Goal: Information Seeking & Learning: Learn about a topic

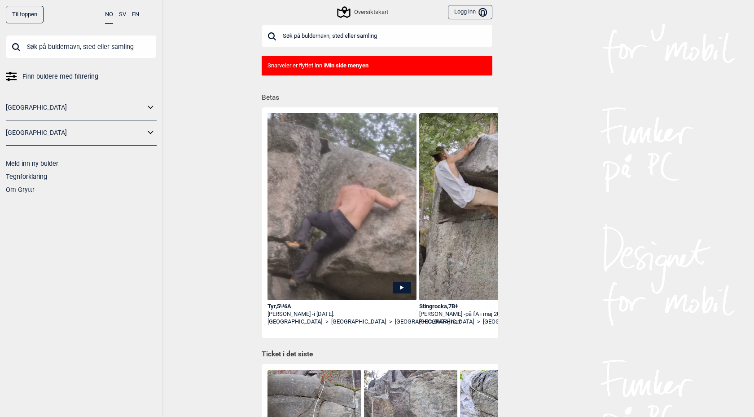
click at [56, 46] on input "text" at bounding box center [81, 46] width 151 height 23
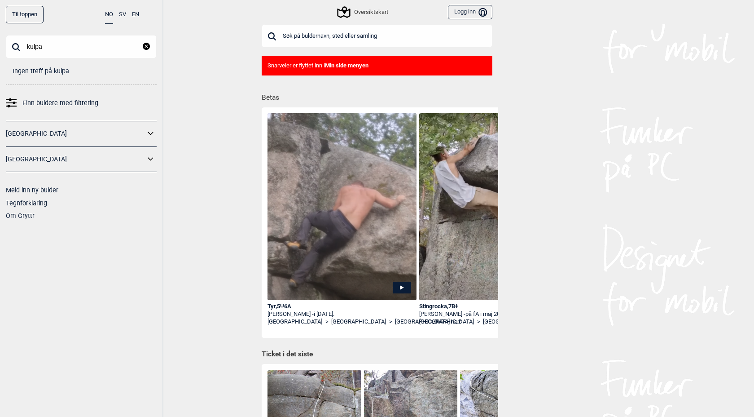
type input "kulpa"
click at [351, 69] on div "Snarveier er flyttet inn i Min side menyen" at bounding box center [377, 65] width 231 height 19
click at [23, 15] on div "Til toppen" at bounding box center [25, 15] width 38 height 18
click at [366, 66] on b "Min side menyen" at bounding box center [347, 65] width 44 height 7
click at [327, 66] on div "Snarveier er flyttet inn i Min side menyen" at bounding box center [377, 65] width 231 height 19
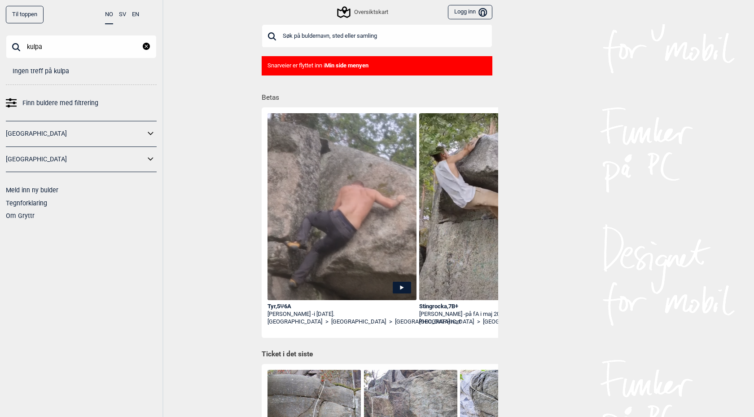
click at [466, 12] on button "Logg inn Bruker" at bounding box center [470, 12] width 44 height 15
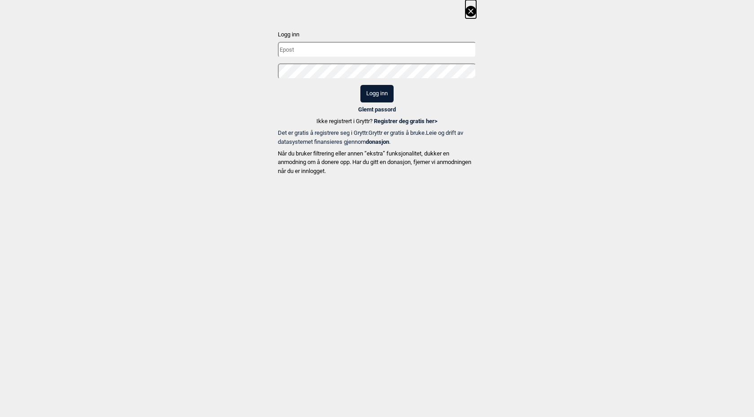
click at [291, 50] on input "text" at bounding box center [377, 50] width 198 height 16
type input "torersteien@gmail.com"
click at [360, 85] on button "Logg inn" at bounding box center [376, 94] width 33 height 18
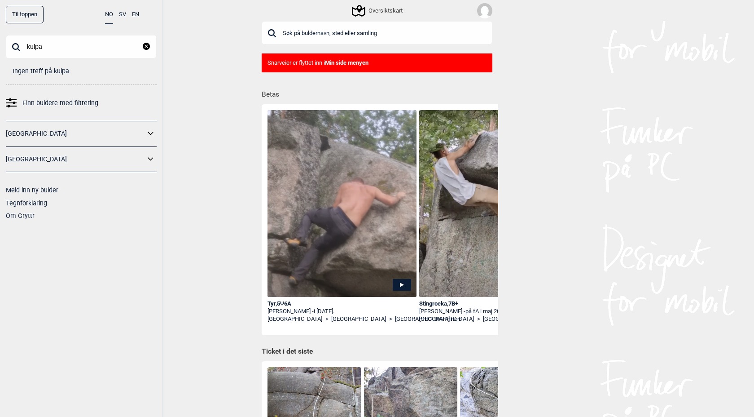
click at [483, 11] on img at bounding box center [484, 10] width 15 height 15
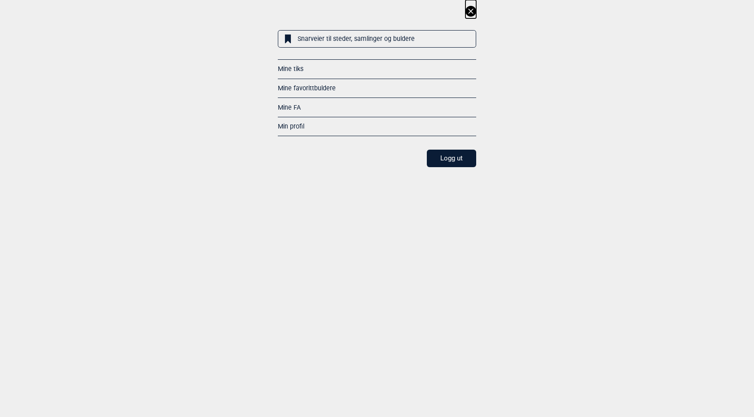
click at [346, 36] on link "Snarveier til steder, samlinger og buldere" at bounding box center [377, 39] width 198 height 18
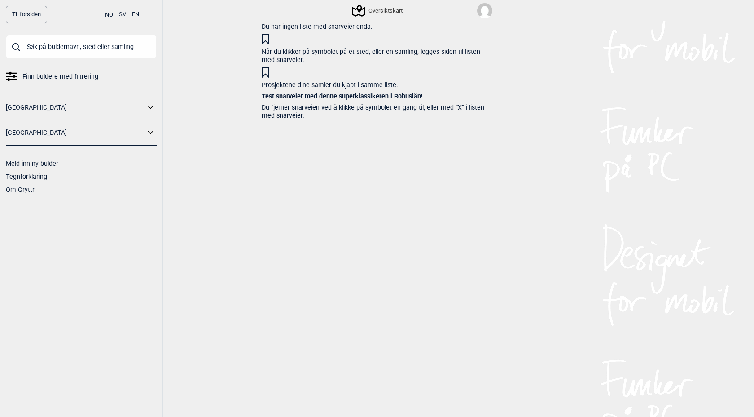
scroll to position [11, 0]
click at [27, 14] on link "Til forsiden" at bounding box center [26, 15] width 41 height 18
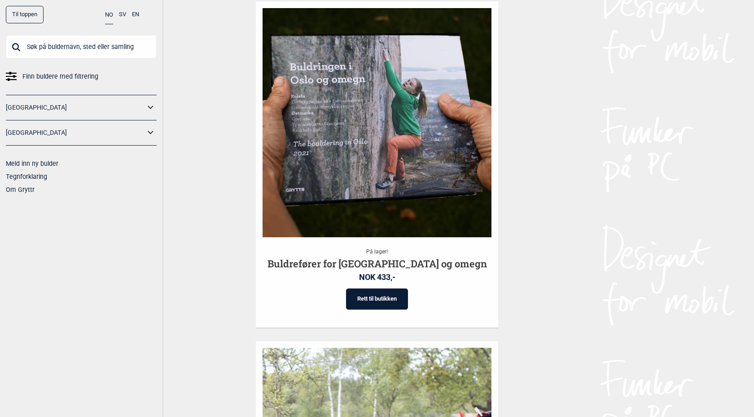
scroll to position [1398, 0]
click at [40, 106] on link "[GEOGRAPHIC_DATA]" at bounding box center [75, 107] width 139 height 13
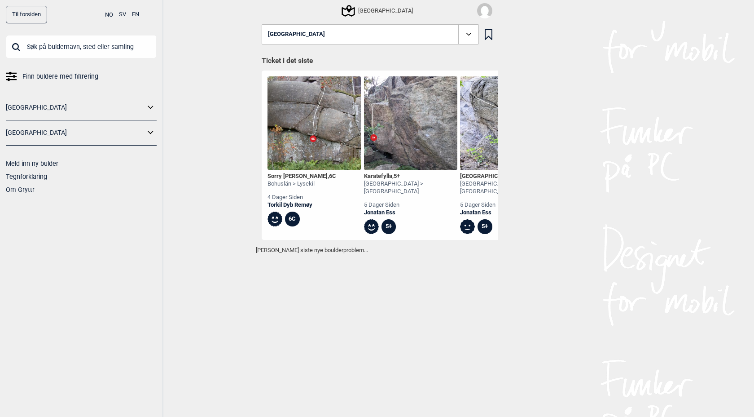
click at [153, 105] on icon at bounding box center [151, 107] width 12 height 13
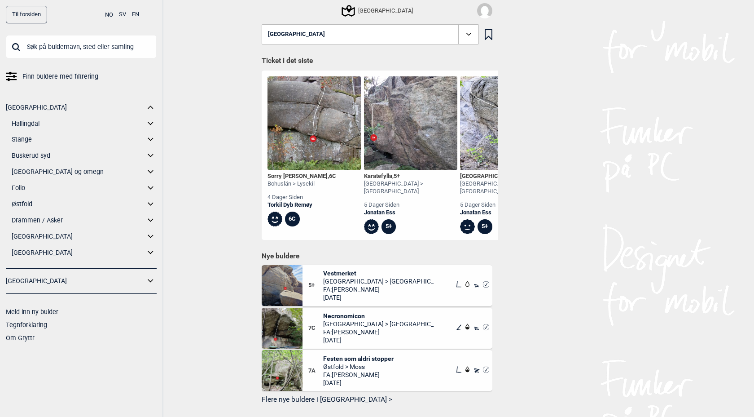
click at [27, 171] on link "[GEOGRAPHIC_DATA] og omegn" at bounding box center [78, 171] width 133 height 13
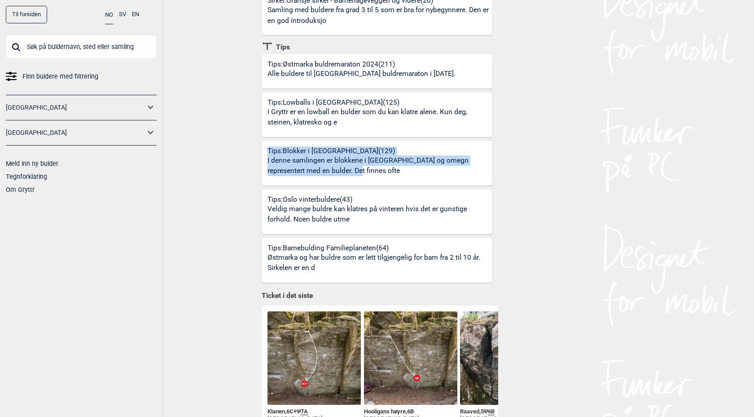
scroll to position [336, 0]
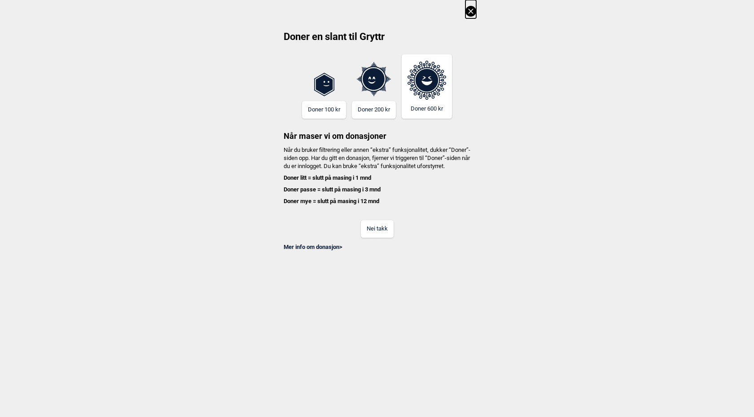
click at [376, 237] on button "Nei takk" at bounding box center [377, 229] width 33 height 18
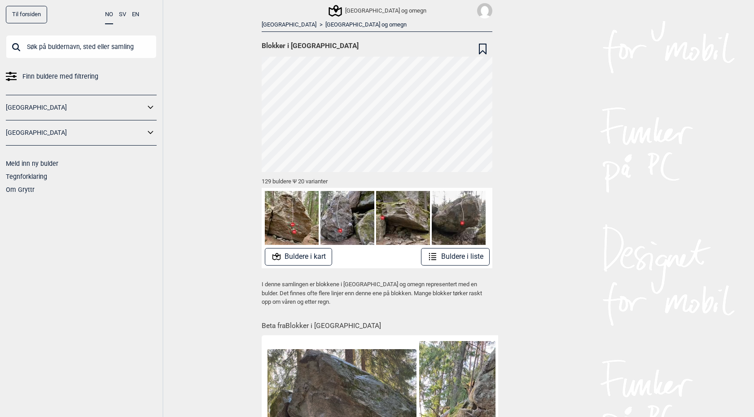
click at [468, 257] on button "Buldere i liste" at bounding box center [455, 257] width 69 height 18
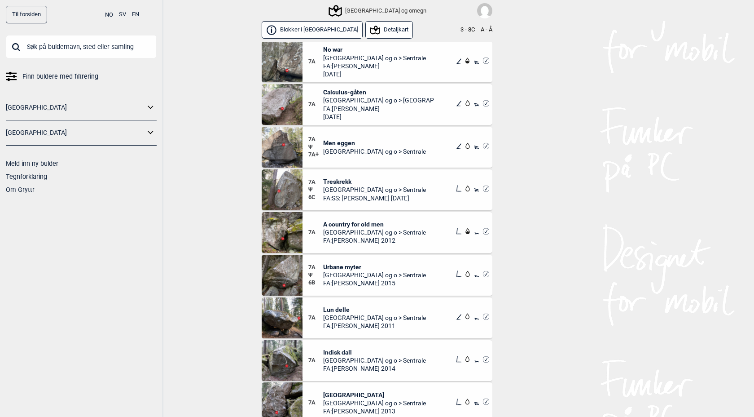
scroll to position [4661, 0]
click at [336, 181] on span "Treskrekk" at bounding box center [374, 181] width 103 height 8
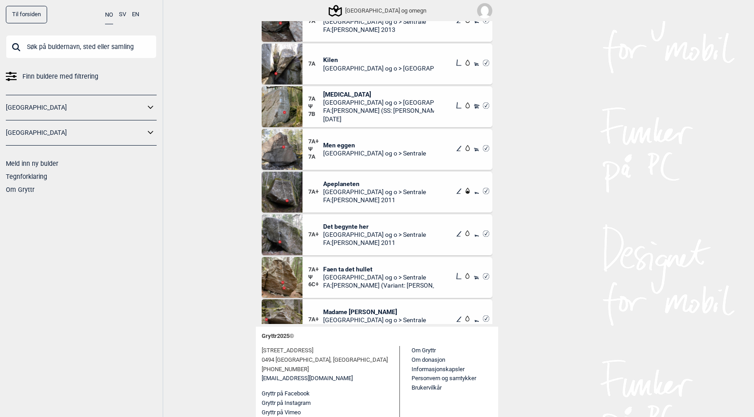
scroll to position [4970, 0]
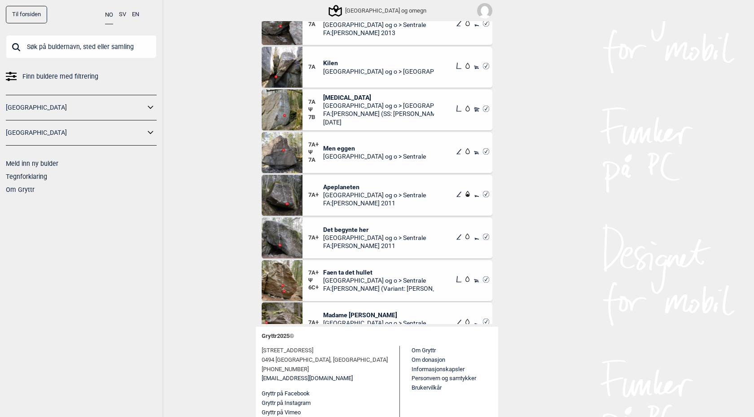
click at [334, 151] on span "Men eggen" at bounding box center [374, 148] width 103 height 8
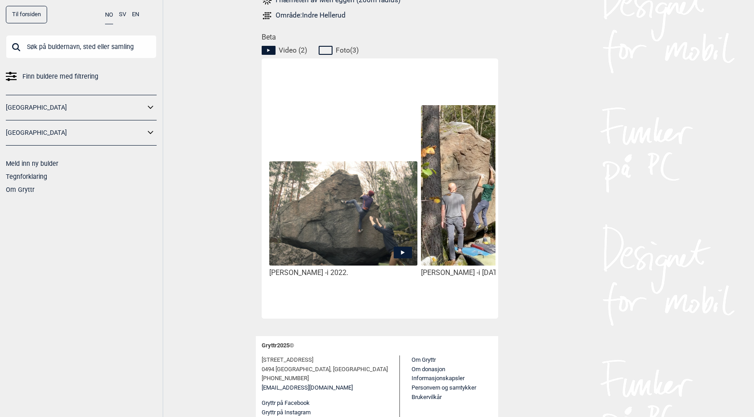
click at [403, 246] on icon at bounding box center [403, 252] width 18 height 12
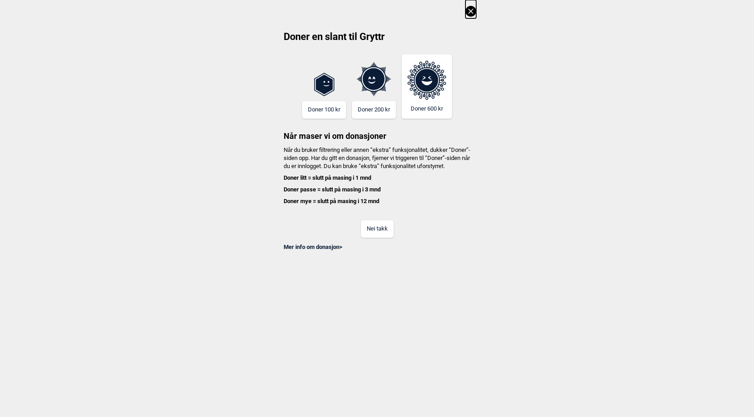
click at [376, 231] on button "Nei takk" at bounding box center [377, 229] width 33 height 18
click at [375, 237] on button "Nei takk" at bounding box center [377, 229] width 33 height 18
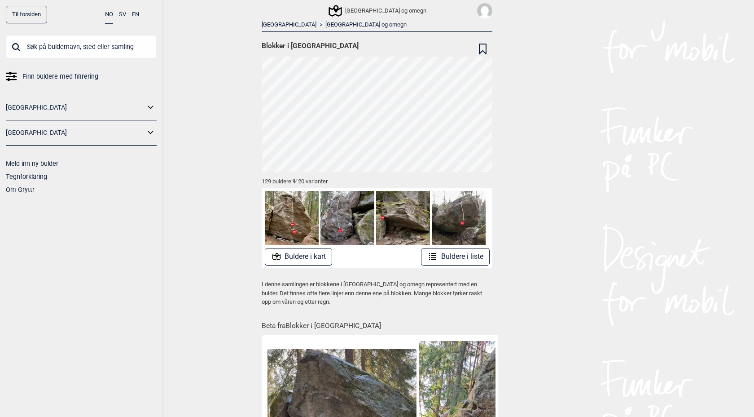
click at [300, 260] on button "Buldere i kart" at bounding box center [299, 257] width 68 height 18
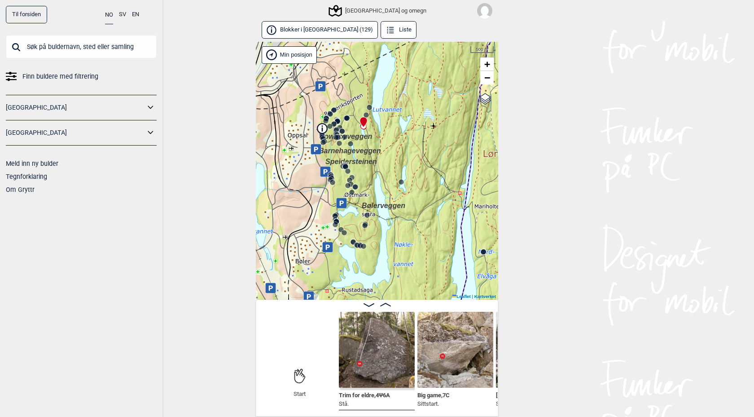
scroll to position [2, 0]
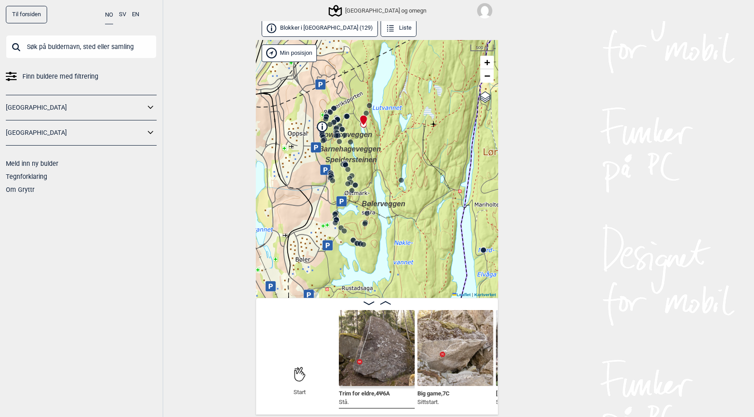
click at [381, 28] on button "Liste" at bounding box center [399, 28] width 36 height 18
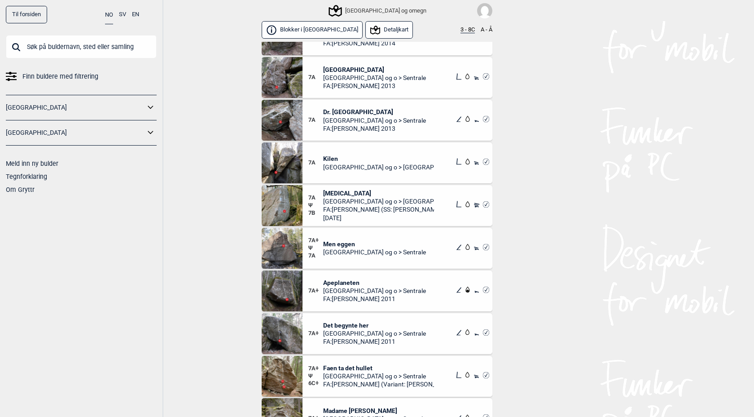
scroll to position [5009, 0]
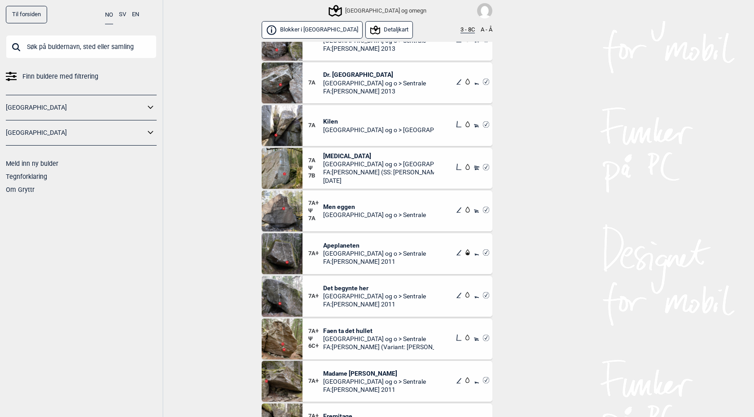
click at [342, 286] on span "Det begynte her" at bounding box center [374, 288] width 103 height 8
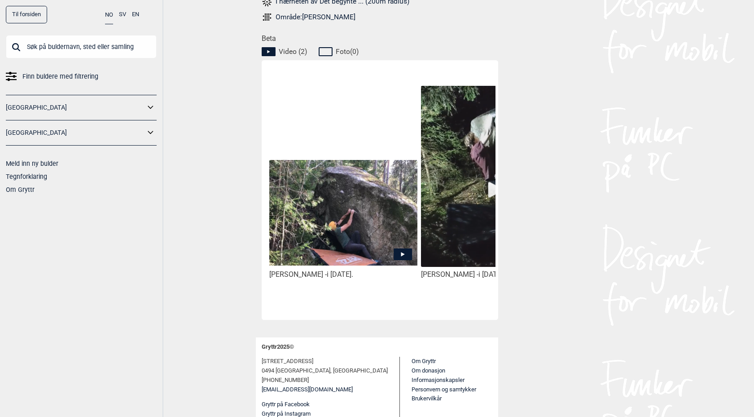
click at [400, 248] on icon at bounding box center [403, 254] width 18 height 12
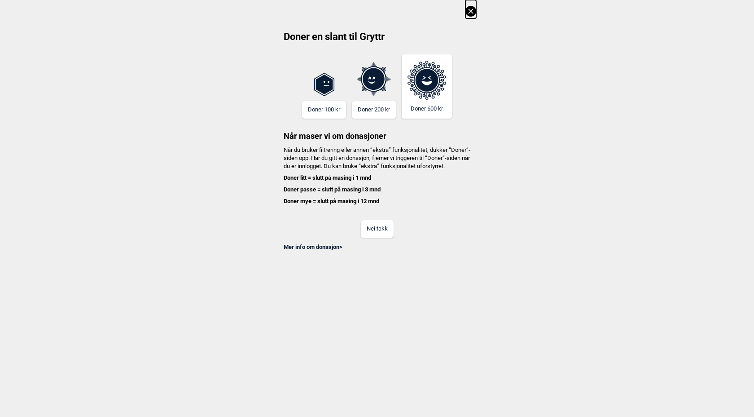
click at [384, 237] on button "Nei takk" at bounding box center [377, 229] width 33 height 18
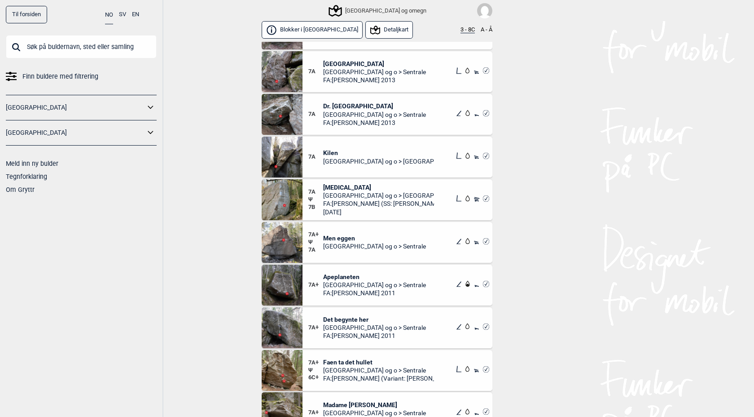
scroll to position [4983, 0]
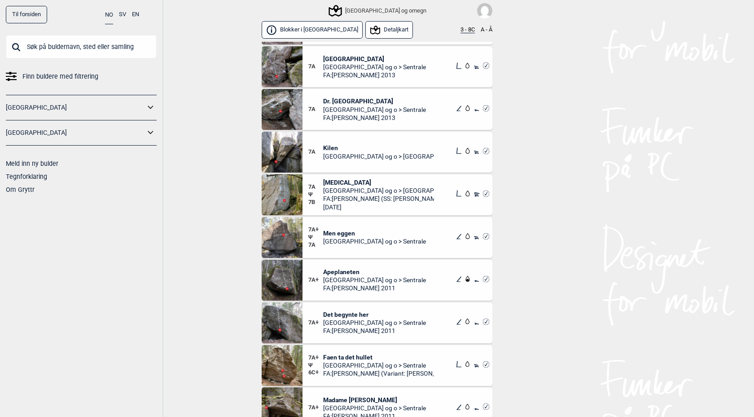
click at [339, 233] on span "Men eggen" at bounding box center [374, 233] width 103 height 8
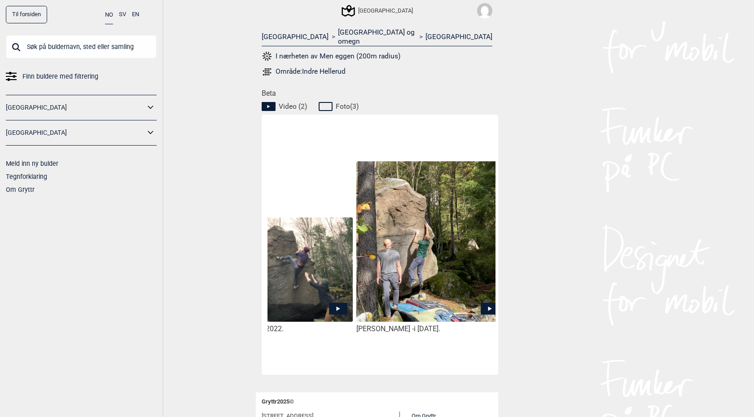
scroll to position [0, 64]
click at [489, 303] on icon at bounding box center [490, 309] width 18 height 12
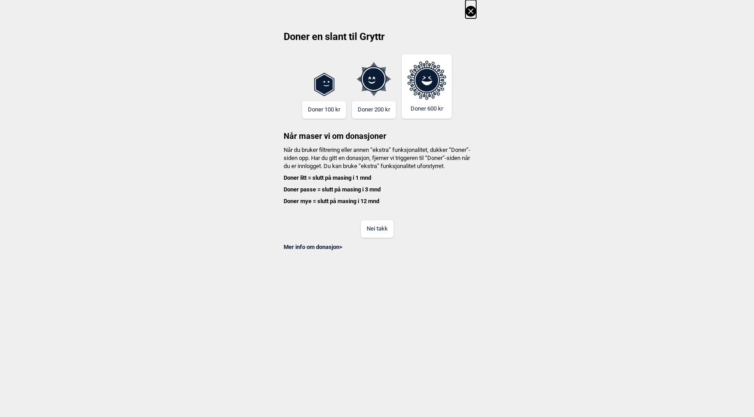
click at [369, 237] on button "Nei takk" at bounding box center [377, 229] width 33 height 18
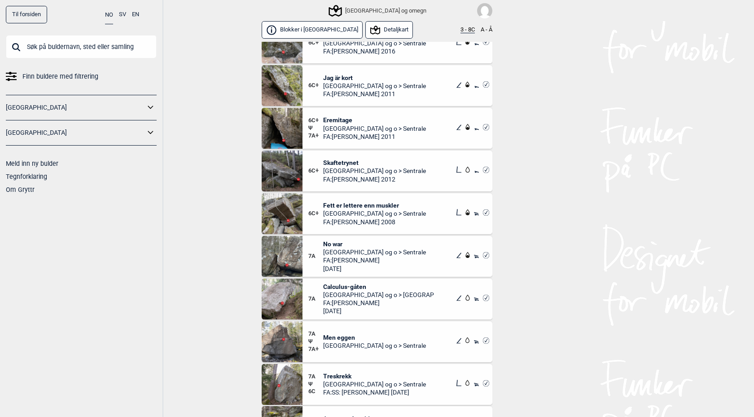
scroll to position [4476, 0]
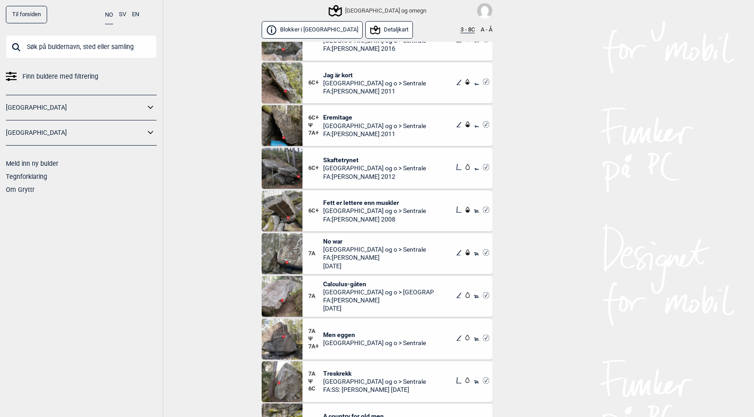
click at [343, 337] on span "Men eggen" at bounding box center [374, 334] width 103 height 8
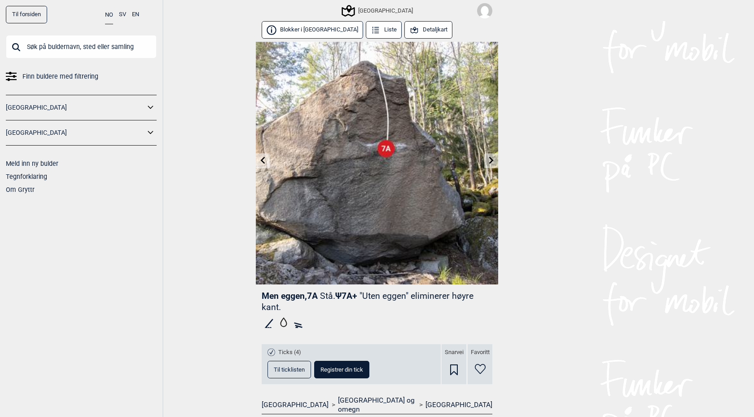
click at [404, 27] on button "Detaljkart" at bounding box center [428, 30] width 48 height 18
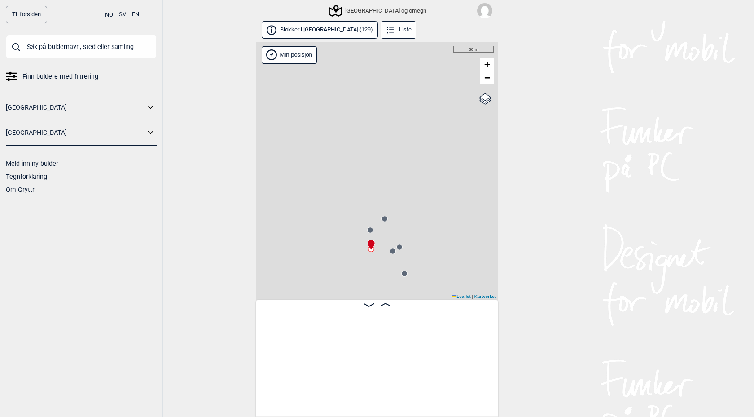
scroll to position [0, 1138]
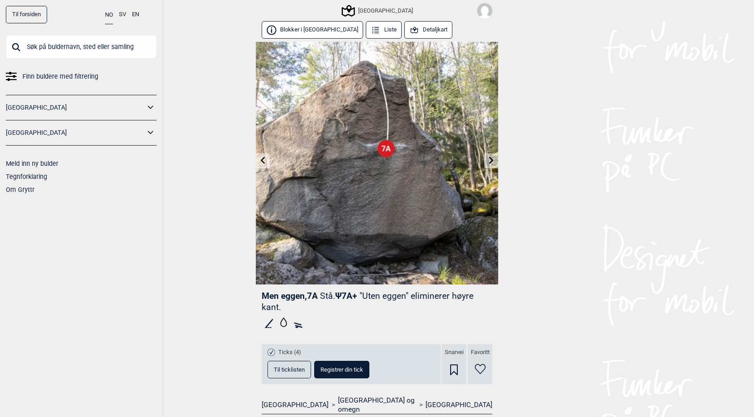
click at [400, 233] on img at bounding box center [377, 163] width 242 height 242
click at [404, 35] on button "Detaljkart" at bounding box center [428, 30] width 48 height 18
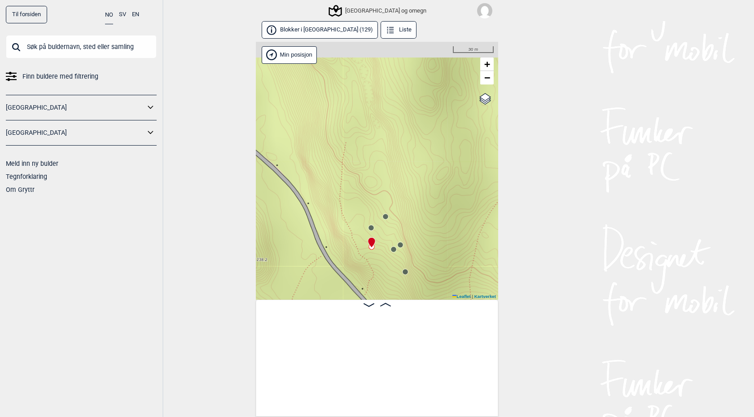
scroll to position [0, 1138]
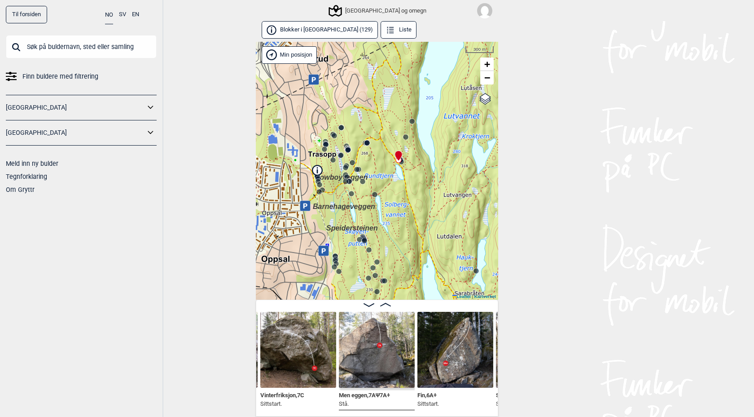
drag, startPoint x: 326, startPoint y: 195, endPoint x: 341, endPoint y: 176, distance: 24.3
click at [341, 176] on span "Cowboyveggen" at bounding box center [341, 177] width 53 height 8
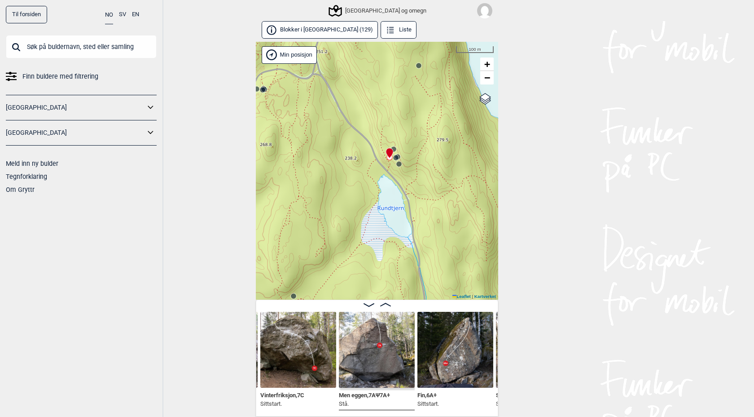
click at [396, 157] on circle at bounding box center [395, 157] width 5 height 5
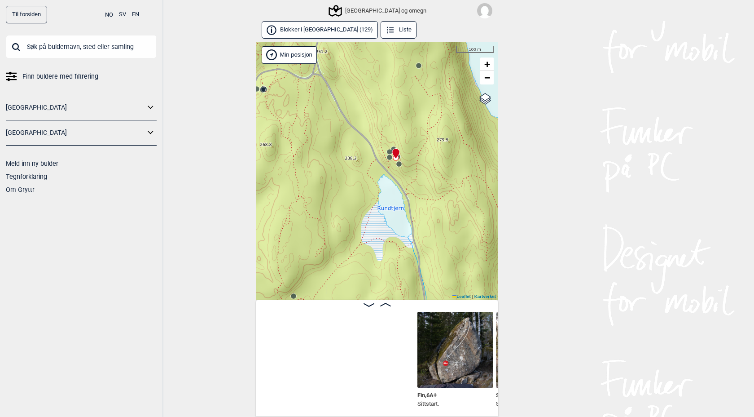
scroll to position [0, 1374]
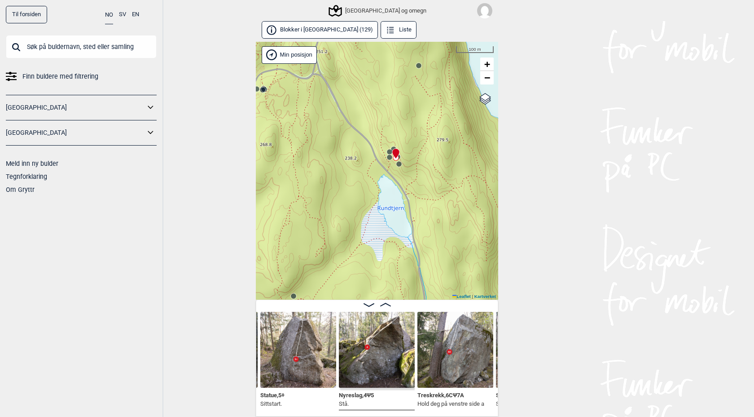
click at [391, 152] on div at bounding box center [394, 149] width 7 height 7
click at [390, 155] on circle at bounding box center [389, 156] width 5 height 5
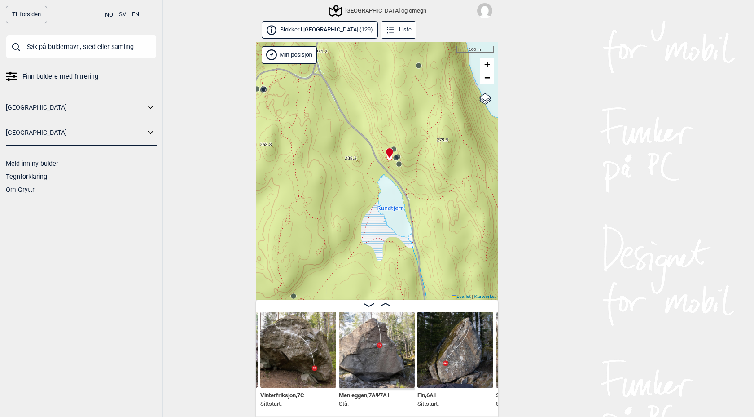
click at [394, 145] on div "Speidersteinen Barnehageveggen Cowboyveggen Bølerveggen Oslo og omegn" at bounding box center [377, 171] width 242 height 258
click at [399, 163] on circle at bounding box center [398, 163] width 5 height 5
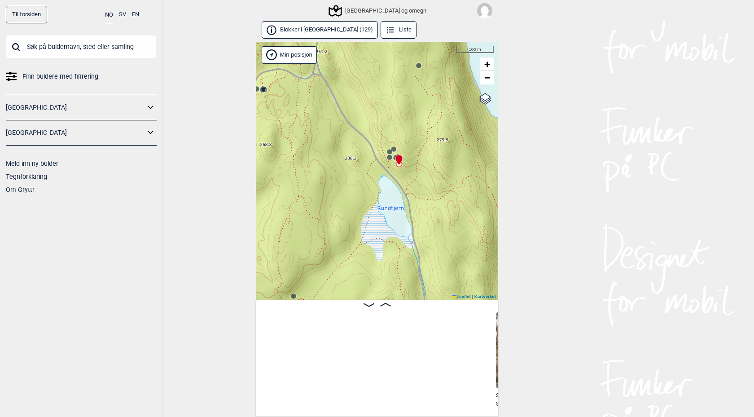
scroll to position [0, 1452]
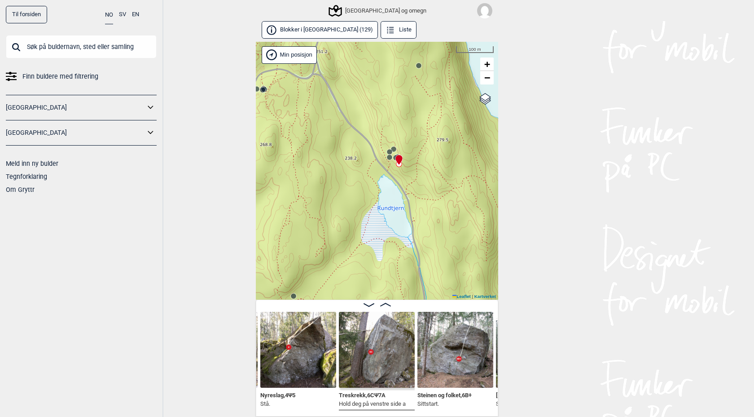
click at [394, 156] on div at bounding box center [397, 155] width 7 height 7
click at [390, 156] on circle at bounding box center [389, 156] width 5 height 5
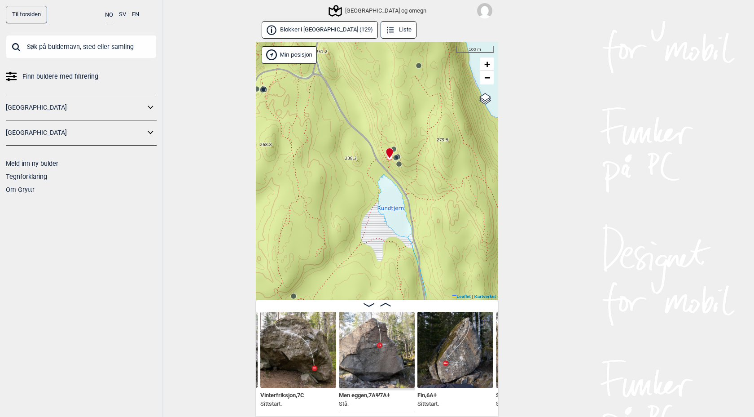
click at [398, 155] on icon at bounding box center [395, 157] width 7 height 7
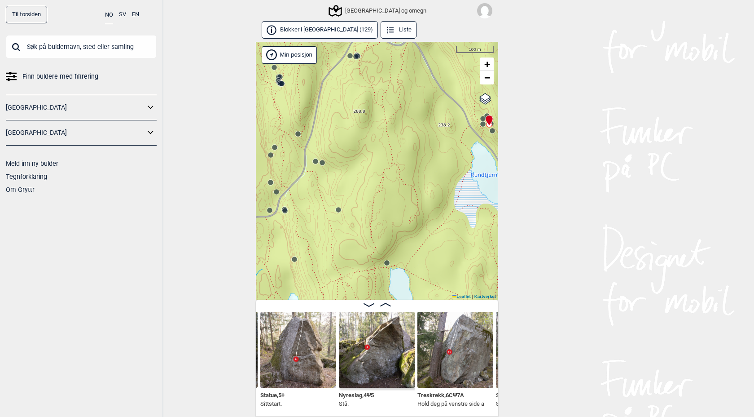
drag, startPoint x: 325, startPoint y: 154, endPoint x: 418, endPoint y: 121, distance: 99.1
click at [418, 121] on div "Speidersteinen Barnehageveggen Cowboyveggen Bølerveggen Oslo og omegn" at bounding box center [377, 171] width 242 height 258
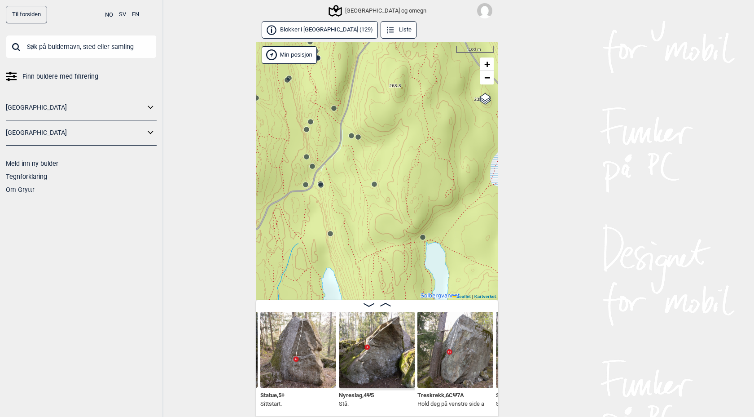
drag, startPoint x: 333, startPoint y: 184, endPoint x: 369, endPoint y: 158, distance: 44.4
click at [369, 158] on div "Speidersteinen Barnehageveggen Cowboyveggen Bølerveggen Oslo og omegn" at bounding box center [377, 171] width 242 height 258
click at [334, 108] on circle at bounding box center [333, 108] width 5 height 5
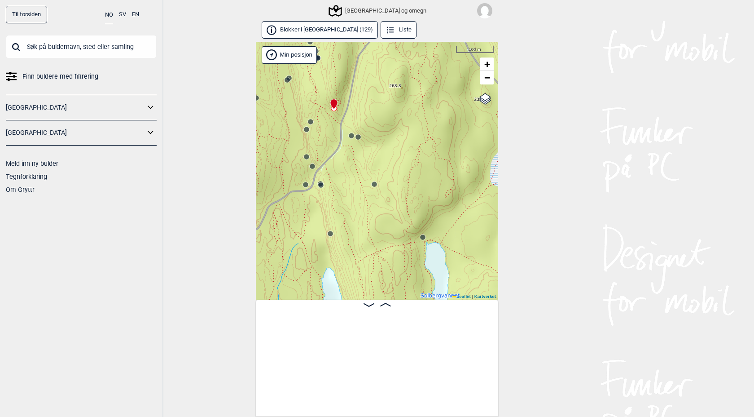
scroll to position [0, 3970]
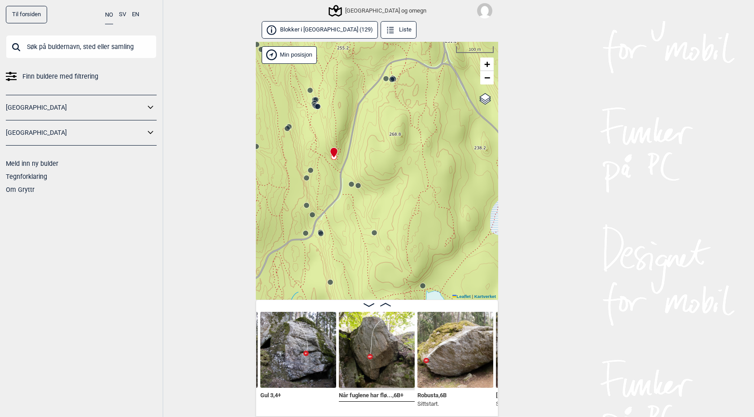
click at [387, 77] on circle at bounding box center [385, 78] width 5 height 5
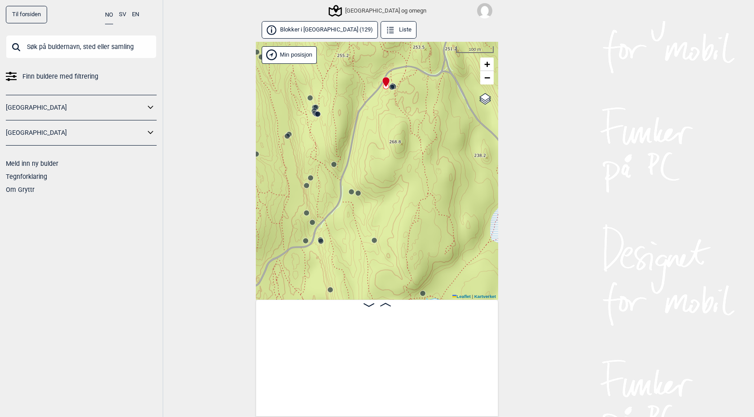
scroll to position [0, 1531]
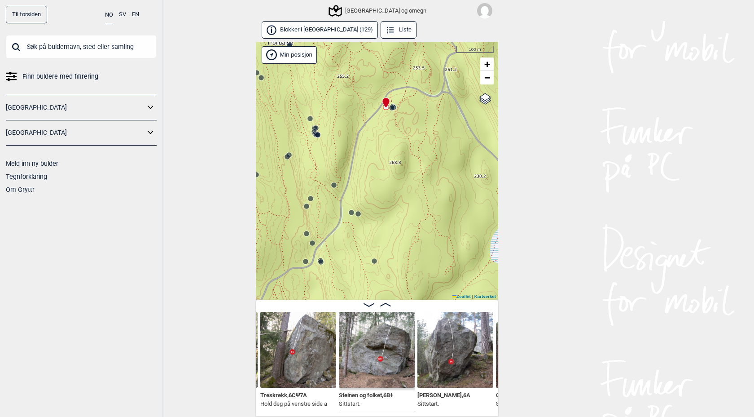
click at [392, 106] on circle at bounding box center [391, 107] width 5 height 5
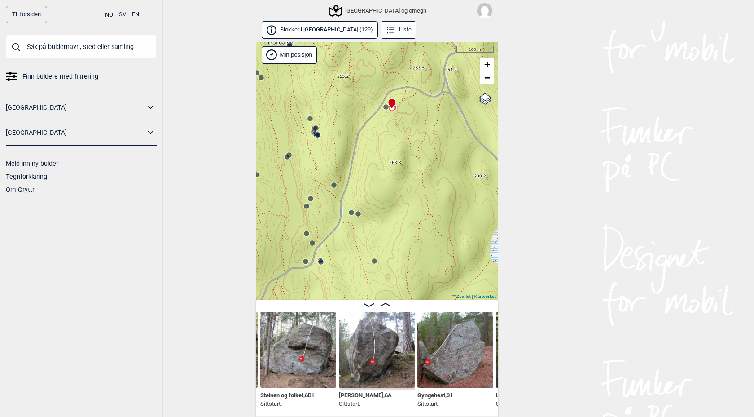
click at [317, 135] on circle at bounding box center [317, 134] width 5 height 5
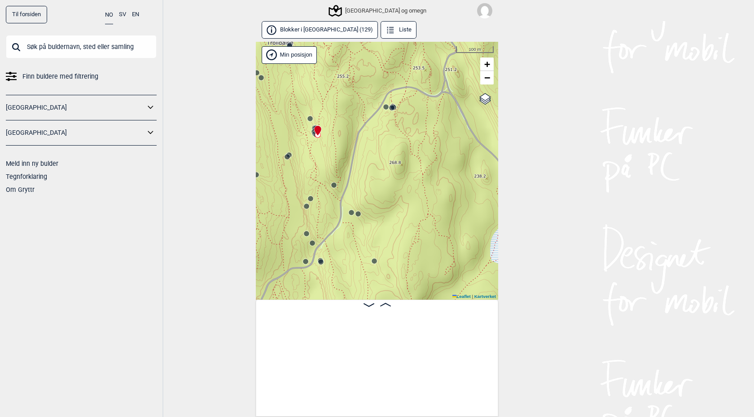
scroll to position [0, 3899]
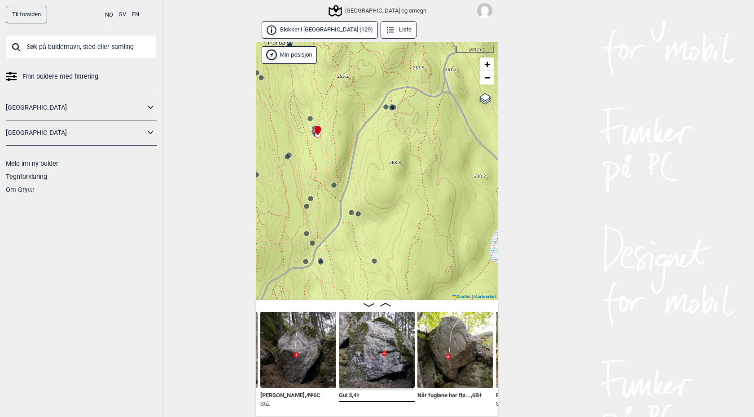
click at [313, 129] on div at bounding box center [315, 126] width 7 height 7
click at [314, 127] on icon at bounding box center [318, 130] width 8 height 10
click at [311, 118] on circle at bounding box center [310, 118] width 5 height 5
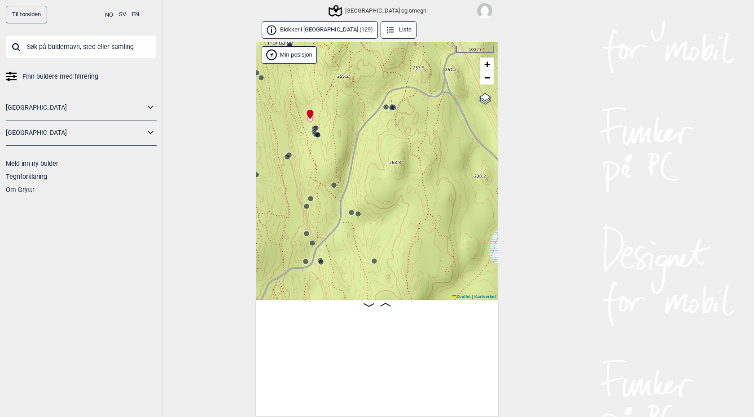
scroll to position [0, 3368]
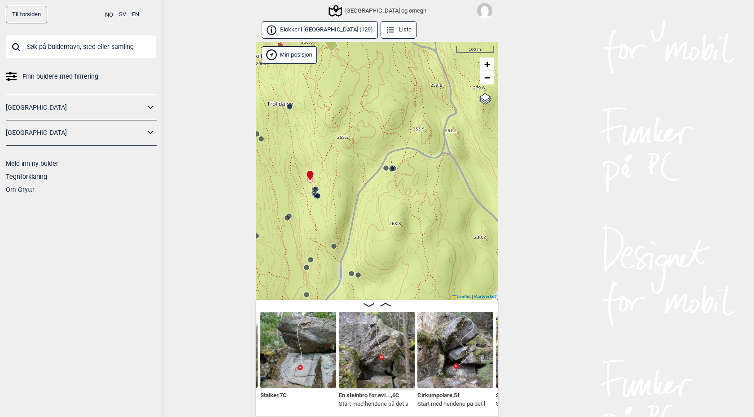
click at [315, 189] on icon at bounding box center [314, 192] width 7 height 7
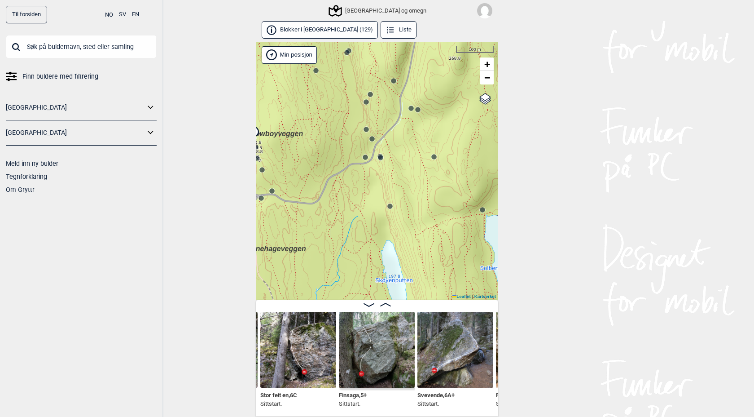
drag, startPoint x: 321, startPoint y: 248, endPoint x: 394, endPoint y: 80, distance: 182.6
click at [394, 80] on div "Speidersteinen Barnehageveggen Cowboyveggen Bølerveggen Oslo og omegn" at bounding box center [377, 171] width 242 height 258
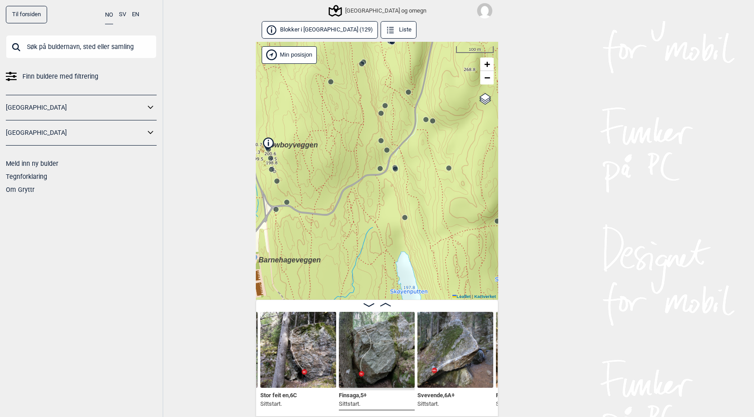
drag, startPoint x: 335, startPoint y: 166, endPoint x: 337, endPoint y: 179, distance: 13.6
click at [337, 179] on div "Speidersteinen Barnehageveggen Cowboyveggen Bølerveggen Oslo og omegn" at bounding box center [377, 171] width 242 height 258
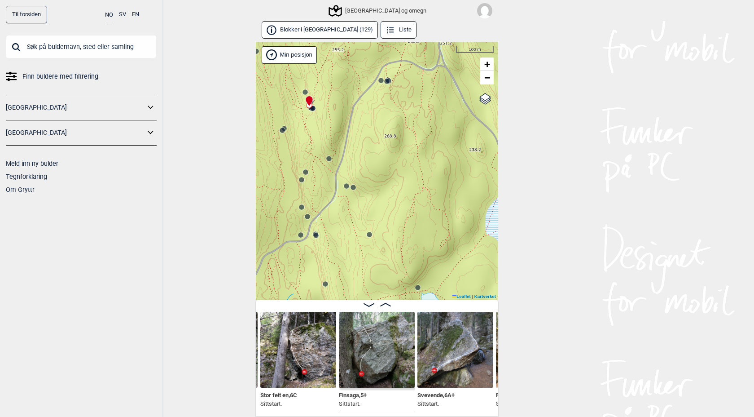
drag, startPoint x: 426, startPoint y: 105, endPoint x: 347, endPoint y: 171, distance: 103.6
click at [347, 171] on div "Speidersteinen Barnehageveggen Cowboyveggen Bølerveggen Oslo og omegn" at bounding box center [377, 171] width 242 height 258
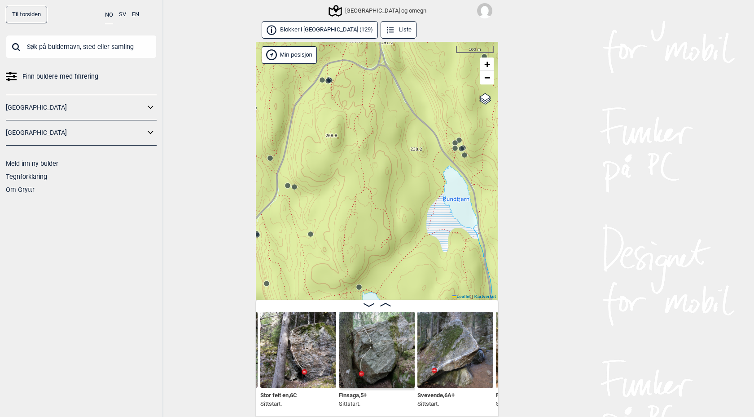
drag, startPoint x: 410, startPoint y: 151, endPoint x: 352, endPoint y: 151, distance: 58.8
click at [352, 151] on div "Speidersteinen Barnehageveggen Cowboyveggen Bølerveggen Oslo og omegn" at bounding box center [377, 171] width 242 height 258
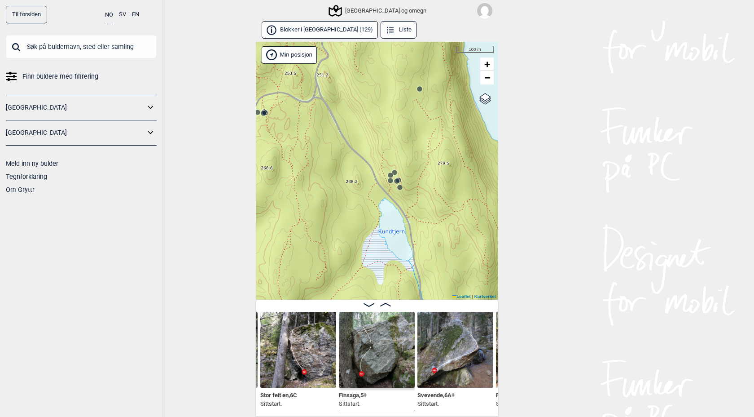
drag, startPoint x: 458, startPoint y: 98, endPoint x: 393, endPoint y: 130, distance: 72.3
click at [393, 130] on div "Speidersteinen Barnehageveggen Cowboyveggen Bølerveggen Oslo og omegn" at bounding box center [377, 171] width 242 height 258
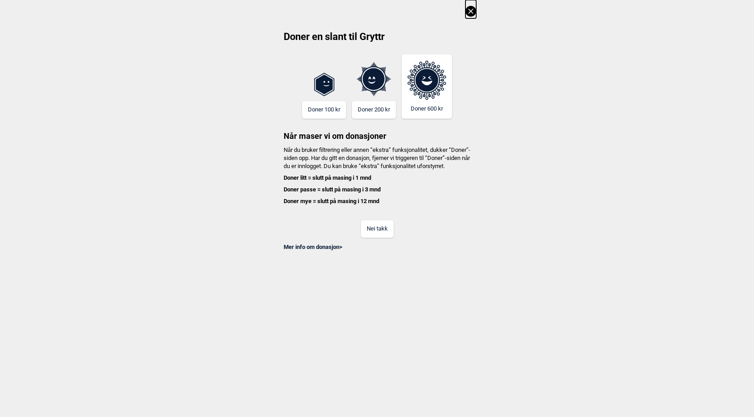
click at [376, 237] on button "Nei takk" at bounding box center [377, 229] width 33 height 18
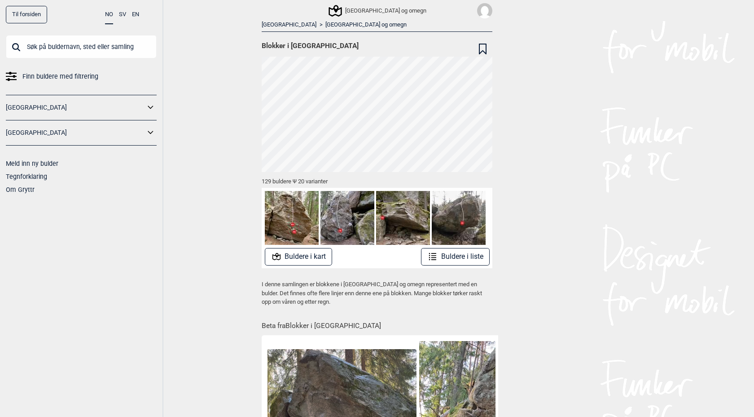
click at [451, 255] on button "Buldere i liste" at bounding box center [455, 257] width 69 height 18
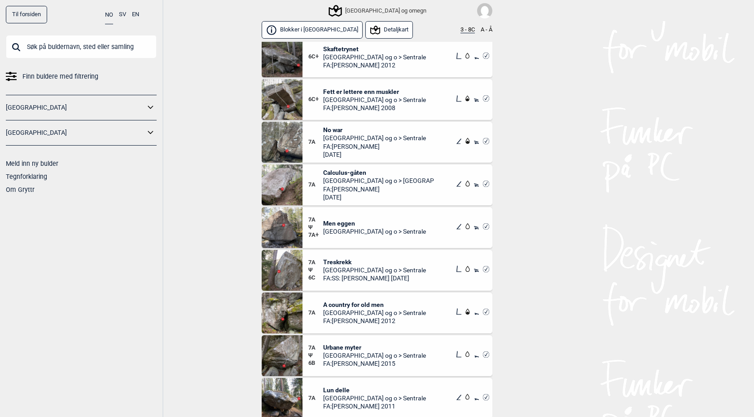
scroll to position [4580, 0]
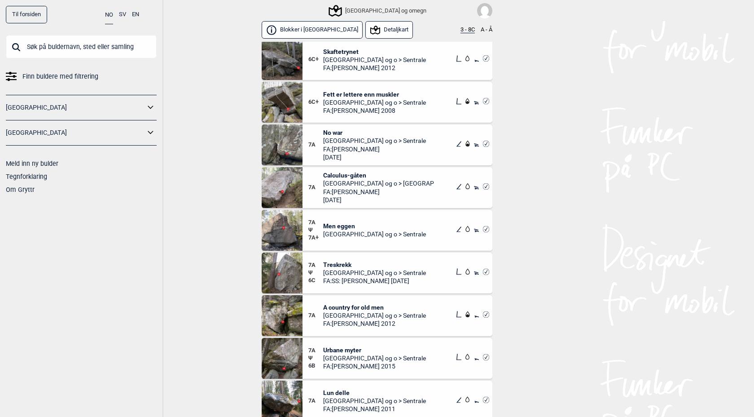
click at [335, 132] on span "No war" at bounding box center [374, 132] width 103 height 8
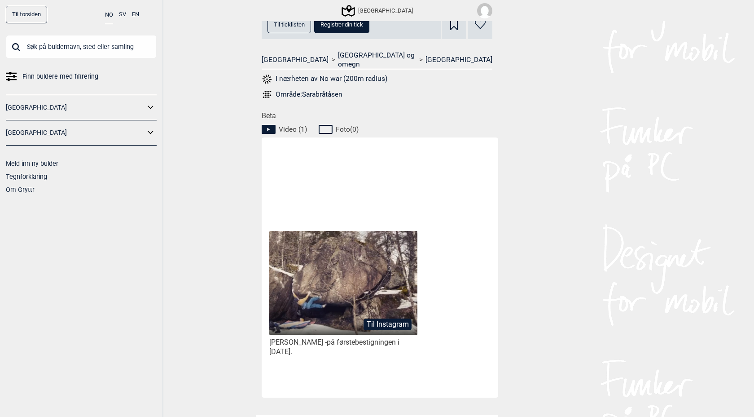
scroll to position [358, 0]
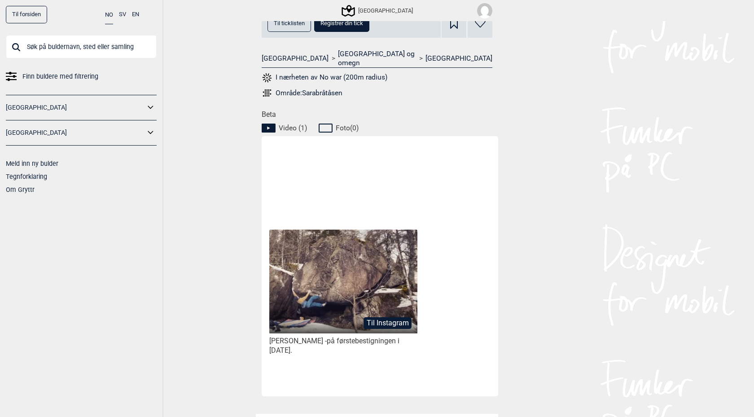
click at [381, 317] on button "Til Instagram" at bounding box center [388, 323] width 48 height 12
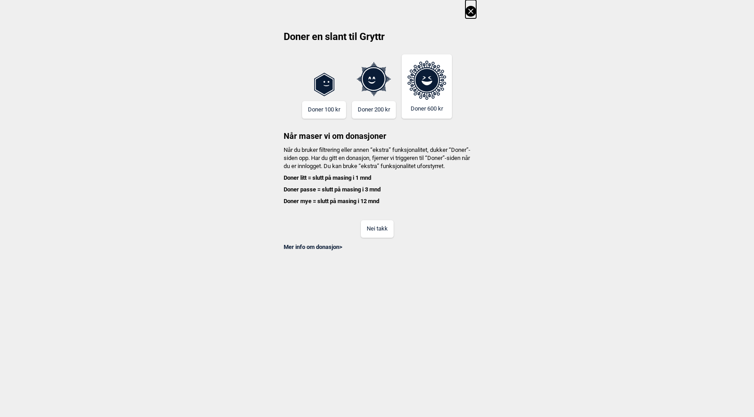
click at [399, 154] on h4 "Når du bruker filtrering eller annen “ekstra” funksjonalitet, dukker “Doner”-si…" at bounding box center [377, 176] width 198 height 60
click at [381, 237] on button "Nei takk" at bounding box center [377, 229] width 33 height 18
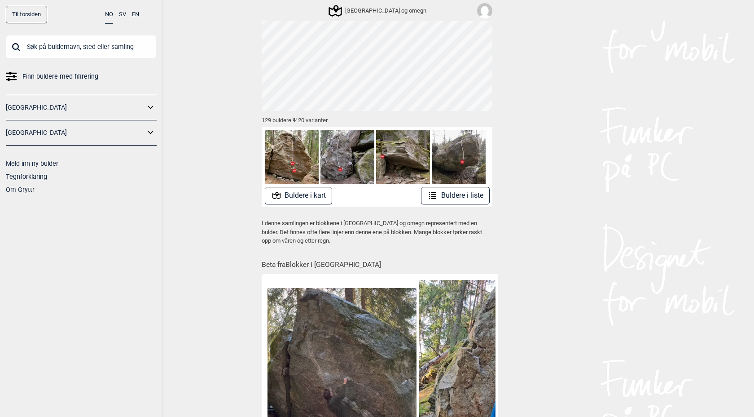
scroll to position [62, 0]
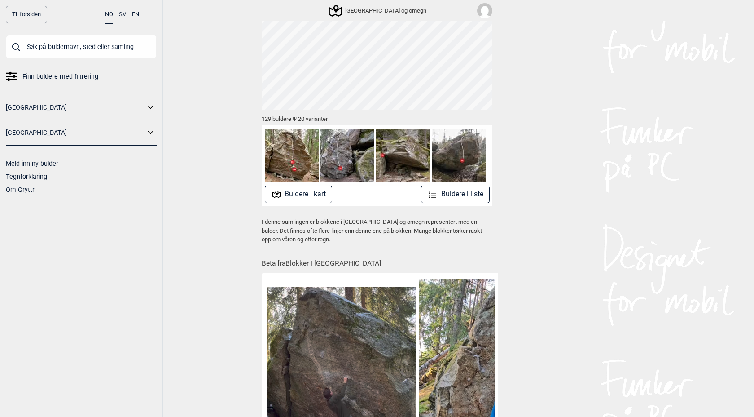
click at [451, 192] on button "Buldere i liste" at bounding box center [455, 194] width 69 height 18
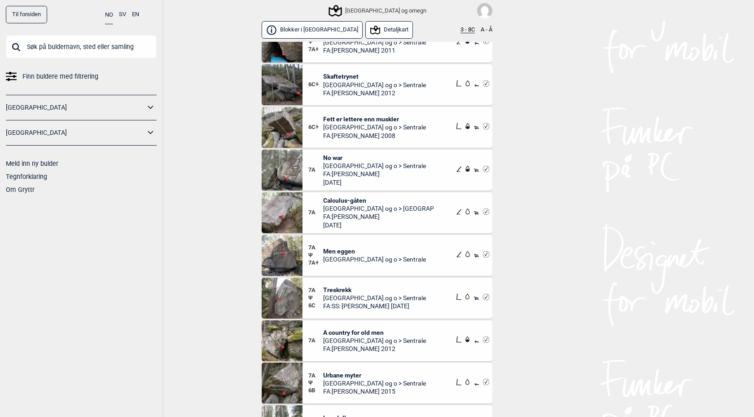
scroll to position [4563, 0]
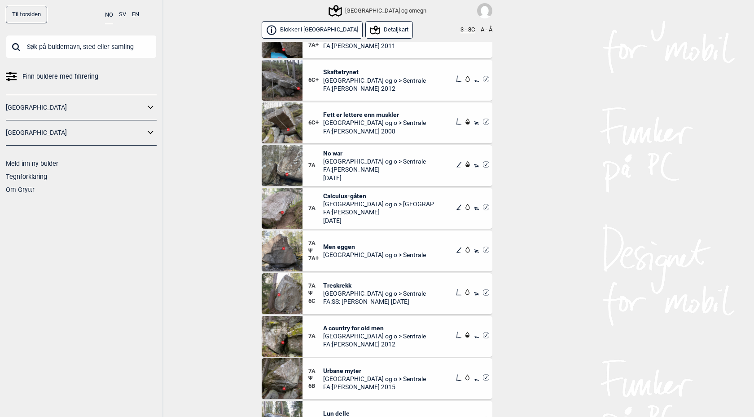
click at [343, 287] on span "Treskrekk" at bounding box center [374, 285] width 103 height 8
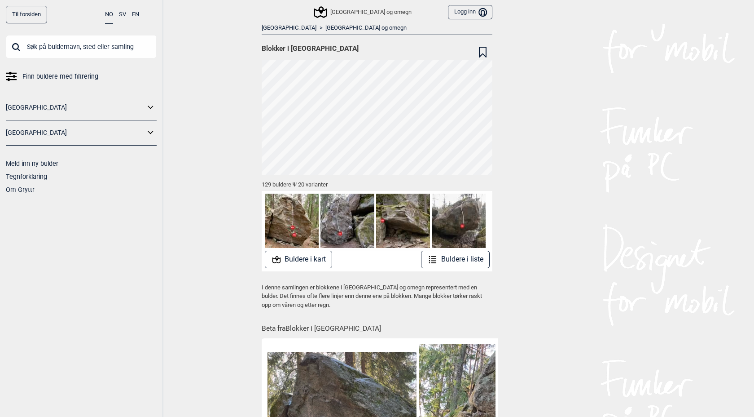
click at [445, 256] on button "Buldere i liste" at bounding box center [455, 260] width 69 height 18
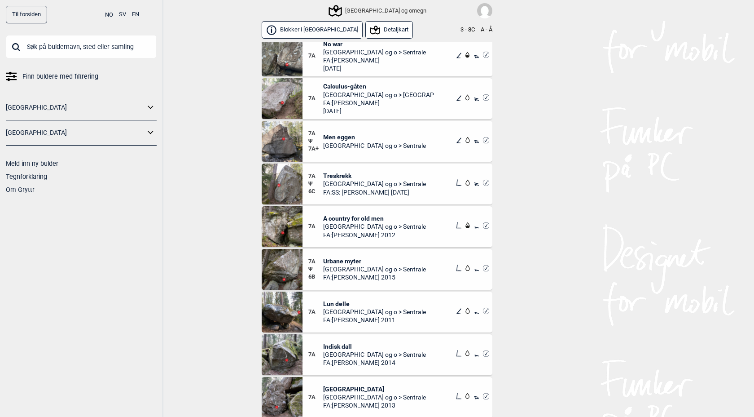
scroll to position [4663, 0]
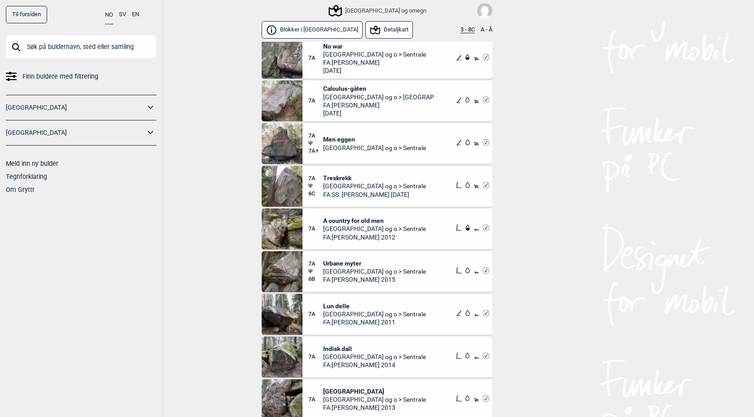
click at [346, 265] on span "Urbane myter" at bounding box center [374, 263] width 103 height 8
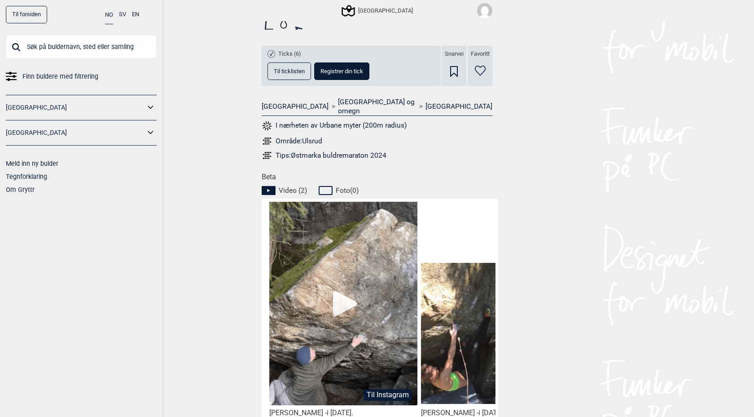
scroll to position [337, 0]
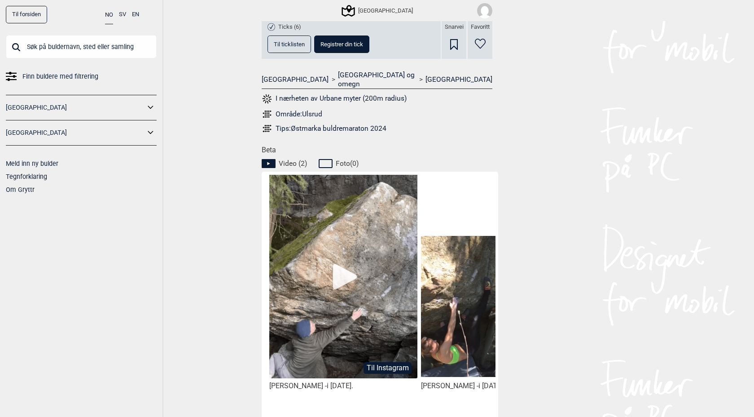
click at [345, 268] on img at bounding box center [343, 281] width 148 height 214
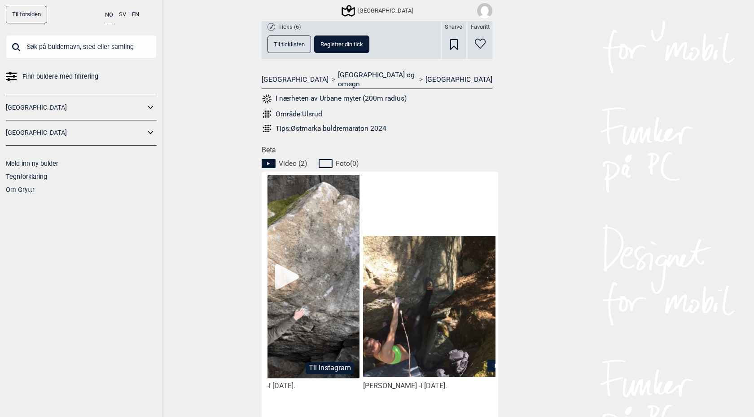
scroll to position [0, 75]
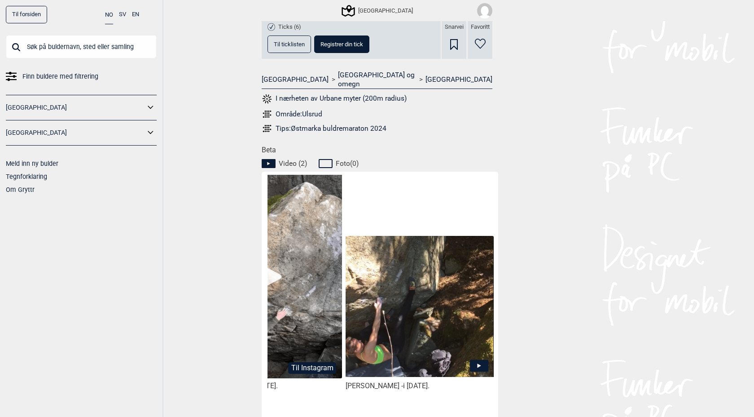
click at [476, 360] on icon at bounding box center [479, 366] width 18 height 12
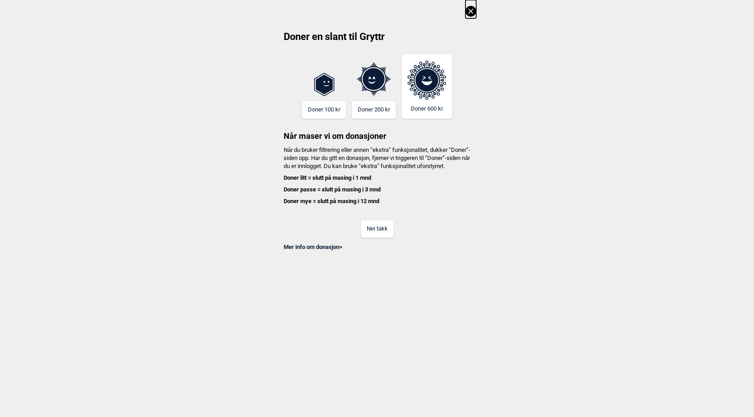
click at [382, 235] on button "Nei takk" at bounding box center [377, 229] width 33 height 18
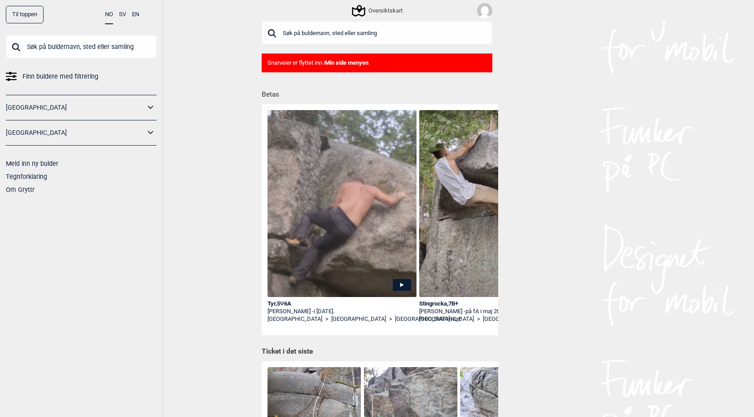
click at [83, 51] on input "text" at bounding box center [81, 46] width 151 height 23
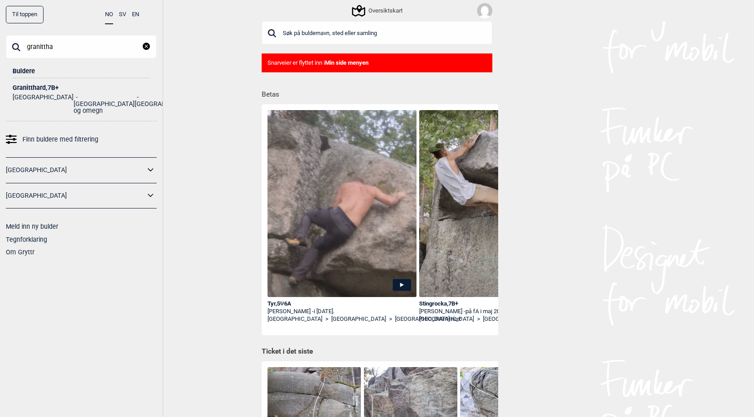
type input "granittha"
click at [40, 88] on div "Granitthard , 7B+" at bounding box center [81, 87] width 137 height 7
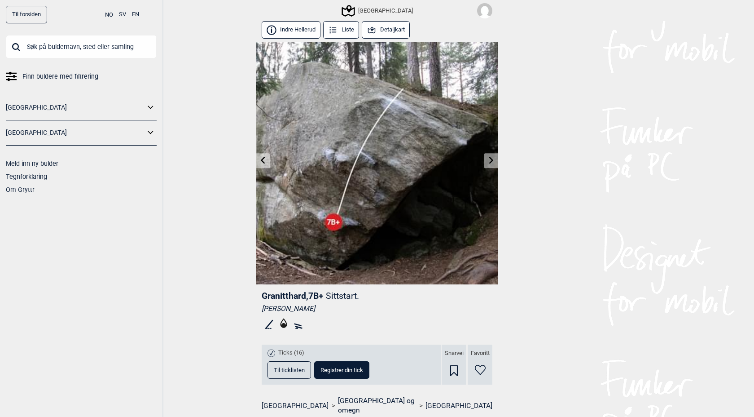
click at [395, 31] on button "Detaljkart" at bounding box center [386, 30] width 48 height 18
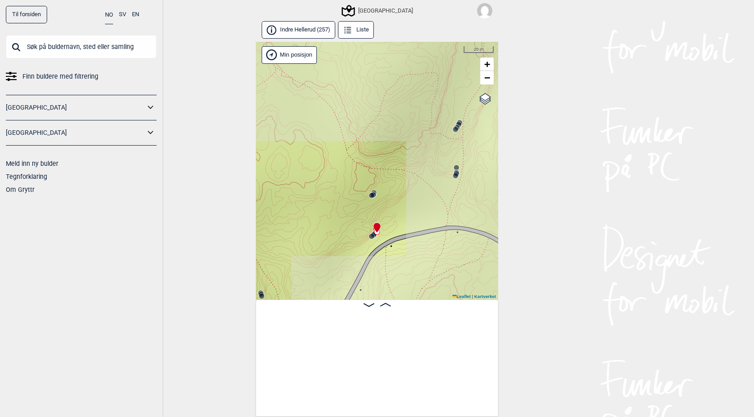
scroll to position [0, 2952]
